Goal: Information Seeking & Learning: Compare options

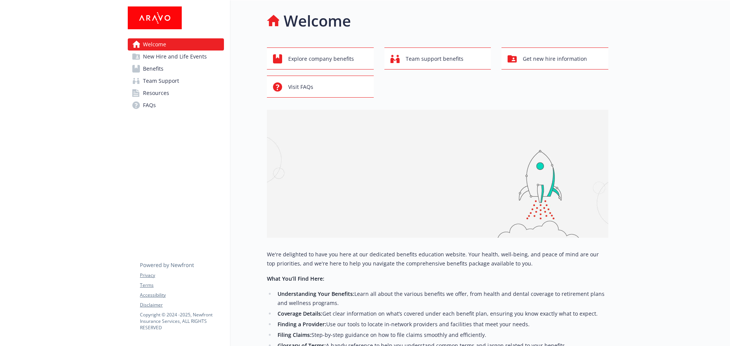
click at [162, 68] on span "Benefits" at bounding box center [153, 69] width 21 height 12
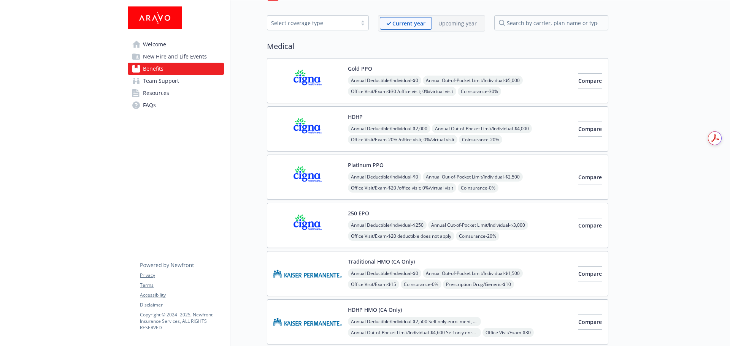
scroll to position [38, 0]
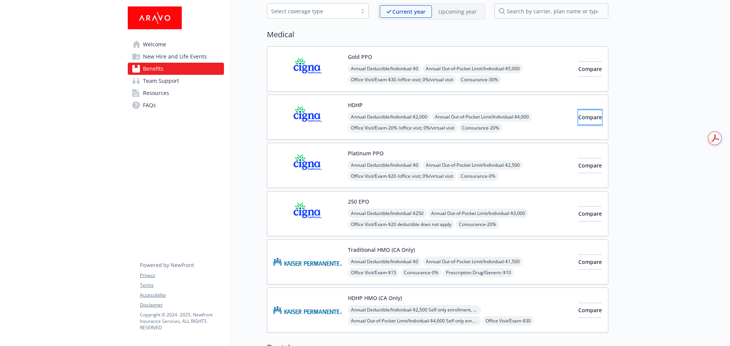
drag, startPoint x: 578, startPoint y: 110, endPoint x: 578, endPoint y: 114, distance: 3.8
click at [578, 114] on button "Compare" at bounding box center [590, 117] width 24 height 15
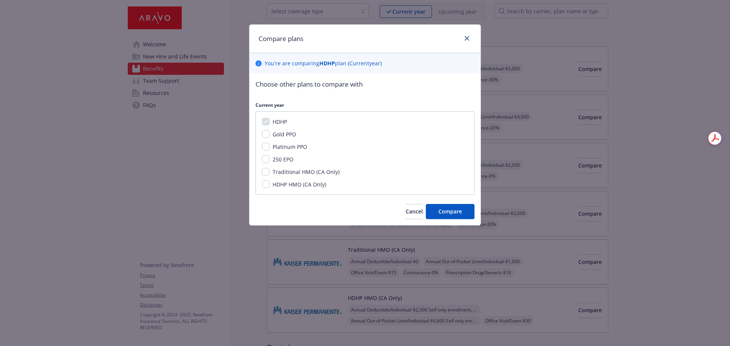
click at [270, 184] on div "HDHP HMO (CA Only)" at bounding box center [298, 184] width 58 height 8
click at [269, 182] on input "HDHP HMO (CA Only)" at bounding box center [266, 184] width 8 height 8
checkbox input "true"
click at [442, 211] on span "Compare" at bounding box center [450, 211] width 24 height 7
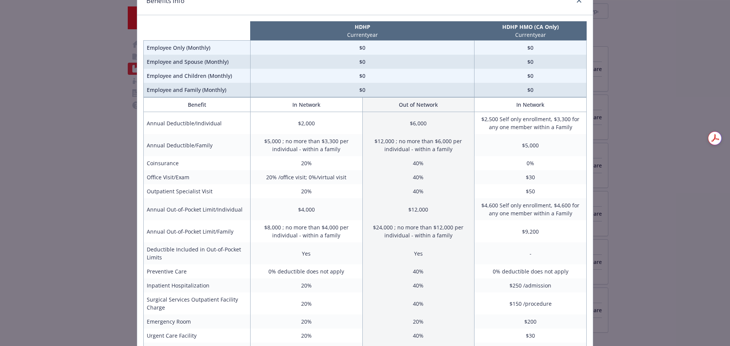
click at [622, 150] on div "Benefits Info HDHP Current year HDHP HMO ([GEOGRAPHIC_DATA] Only) Current year …" at bounding box center [365, 173] width 730 height 346
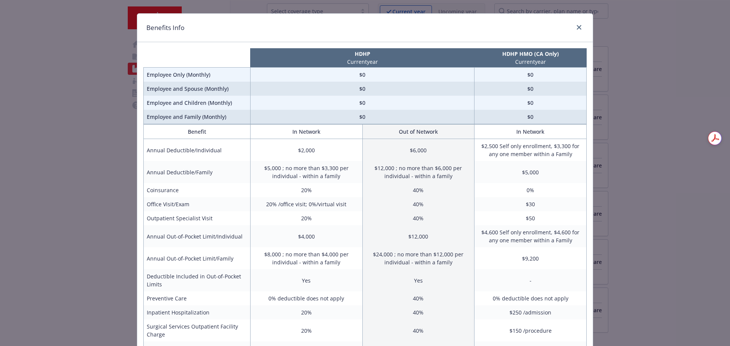
scroll to position [0, 0]
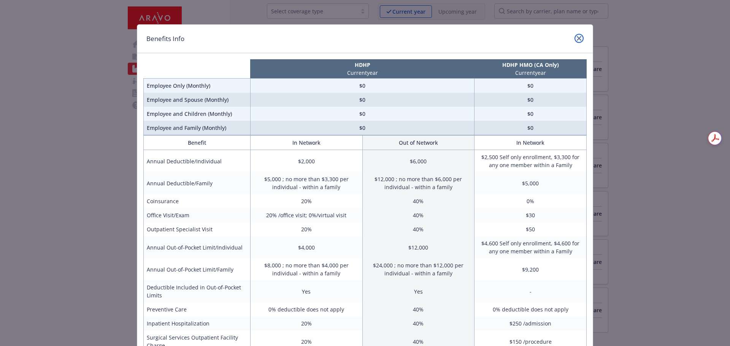
click at [574, 35] on link "close" at bounding box center [578, 38] width 9 height 9
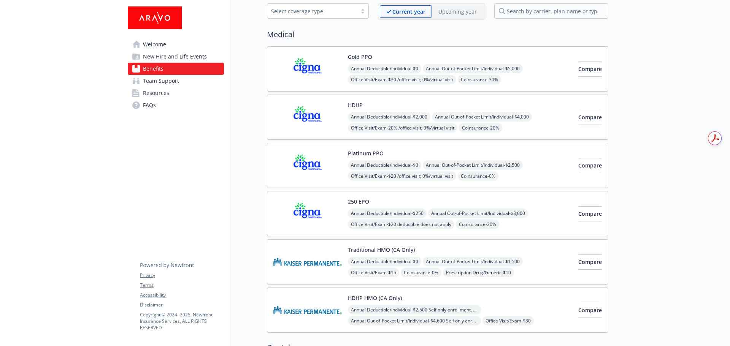
scroll to position [76, 0]
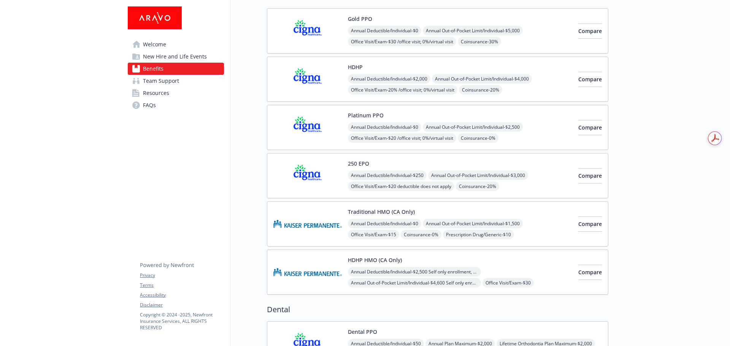
click at [312, 272] on img at bounding box center [307, 272] width 68 height 32
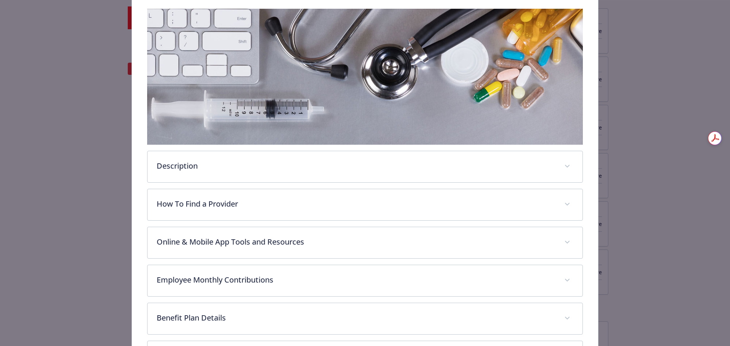
scroll to position [188, 0]
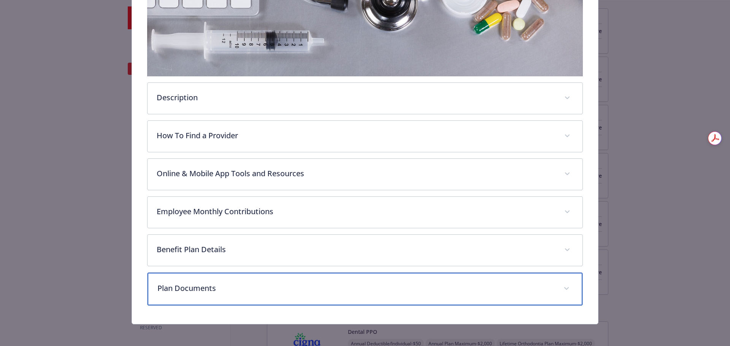
click at [355, 284] on p "Plan Documents" at bounding box center [355, 288] width 397 height 11
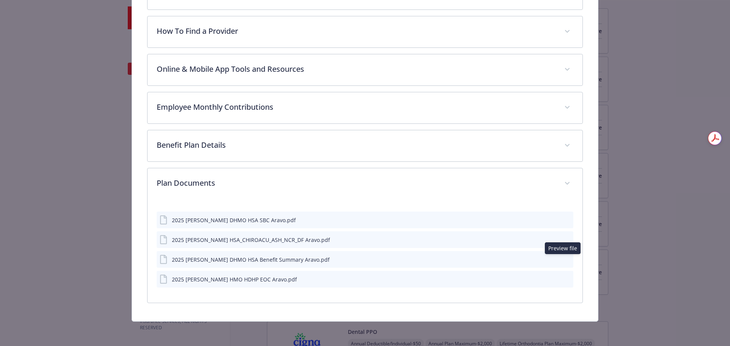
scroll to position [291, 0]
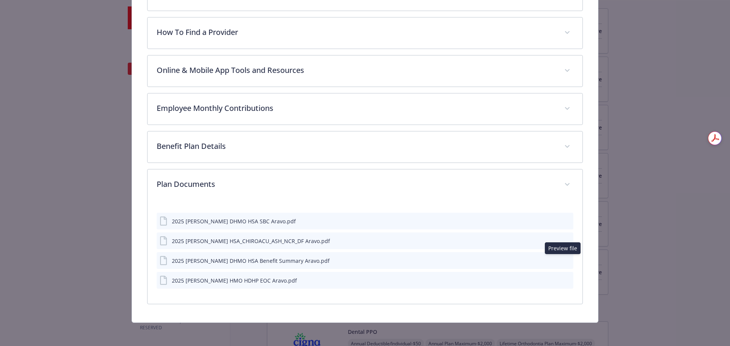
click at [562, 259] on icon "preview file" at bounding box center [565, 260] width 7 height 5
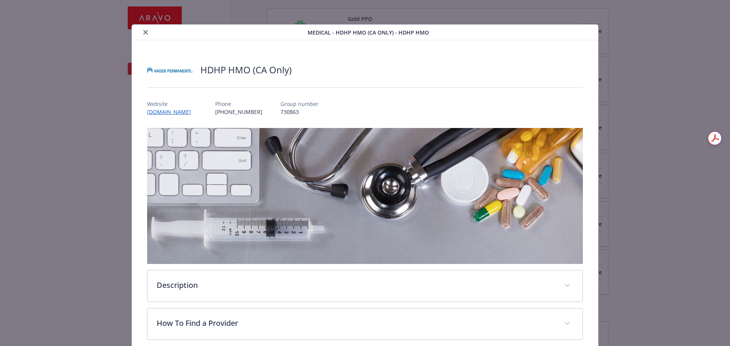
click at [143, 36] on button "close" at bounding box center [145, 32] width 9 height 9
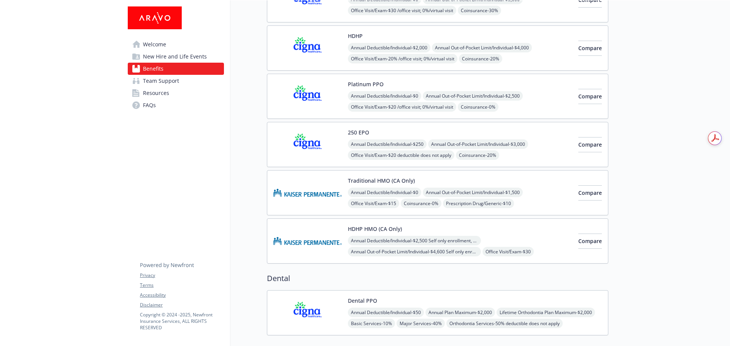
scroll to position [38, 0]
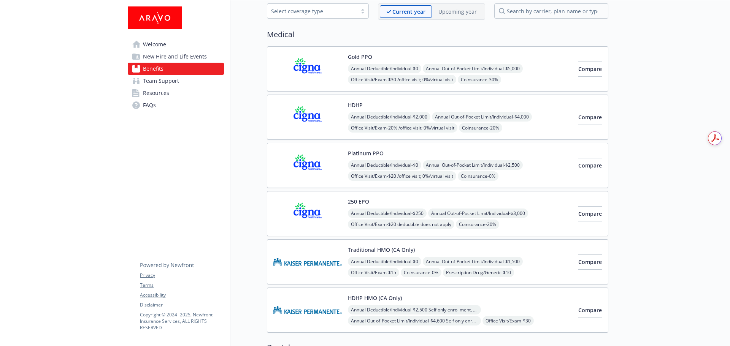
drag, startPoint x: 309, startPoint y: 119, endPoint x: 310, endPoint y: 124, distance: 5.4
click at [309, 119] on img at bounding box center [307, 117] width 68 height 32
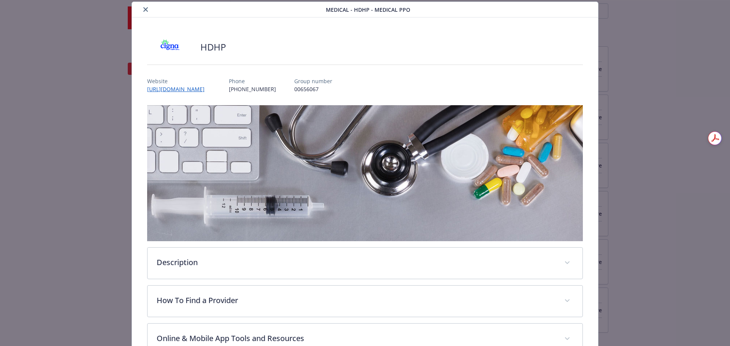
scroll to position [251, 0]
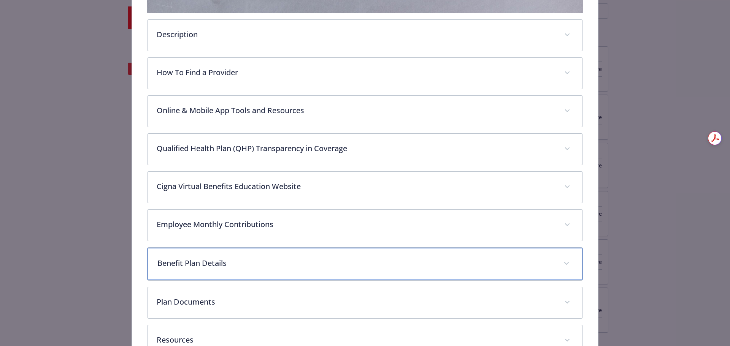
click at [260, 261] on p "Benefit Plan Details" at bounding box center [355, 263] width 397 height 11
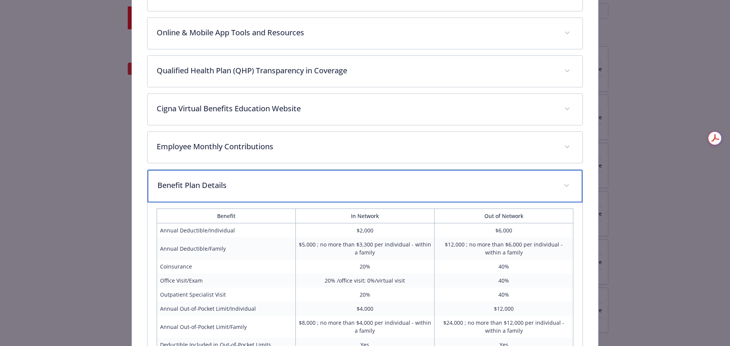
scroll to position [403, 0]
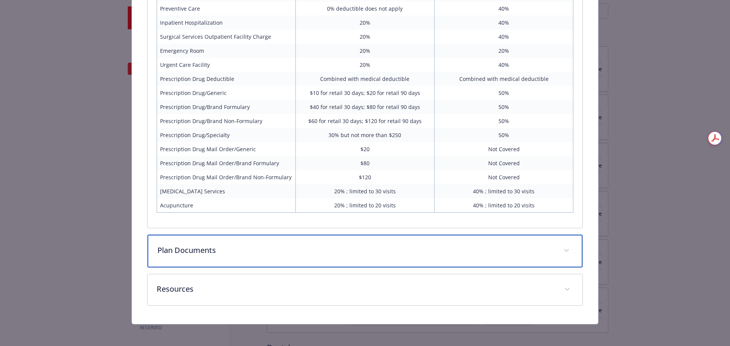
drag, startPoint x: 535, startPoint y: 254, endPoint x: 527, endPoint y: 255, distance: 8.0
click at [535, 254] on p "Plan Documents" at bounding box center [355, 250] width 397 height 11
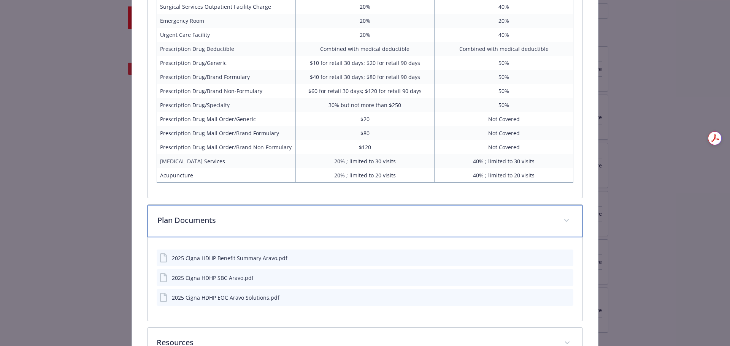
scroll to position [763, 0]
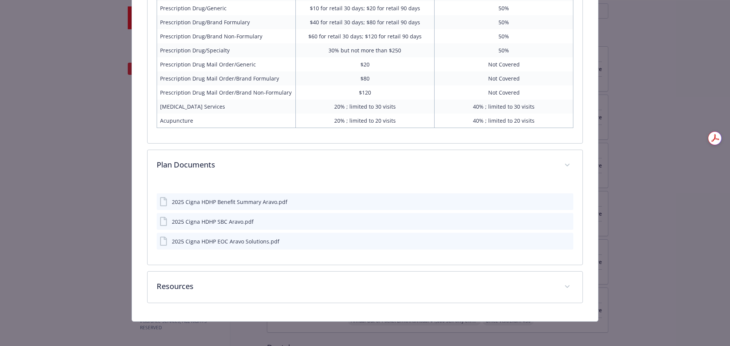
click at [562, 199] on icon "preview file" at bounding box center [565, 201] width 7 height 5
